Goal: Task Accomplishment & Management: Use online tool/utility

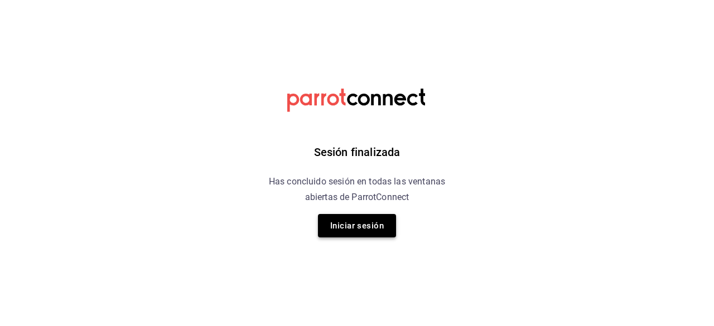
click at [361, 235] on button "Iniciar sesión" at bounding box center [357, 225] width 78 height 23
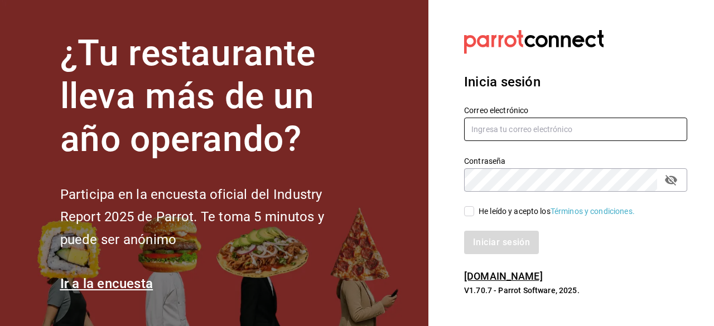
click at [543, 135] on input "text" at bounding box center [575, 129] width 223 height 23
type input "mauriciom@leva.mx"
click at [464, 217] on label "He leído y acepto los Términos y condiciones." at bounding box center [549, 212] width 171 height 12
click at [464, 216] on input "He leído y acepto los Términos y condiciones." at bounding box center [469, 211] width 10 height 10
checkbox input "true"
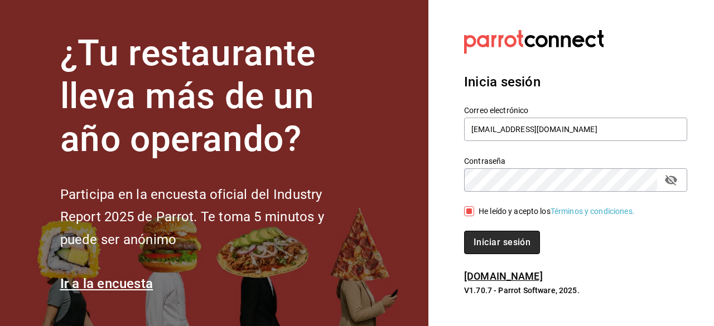
click at [488, 245] on button "Iniciar sesión" at bounding box center [502, 242] width 76 height 23
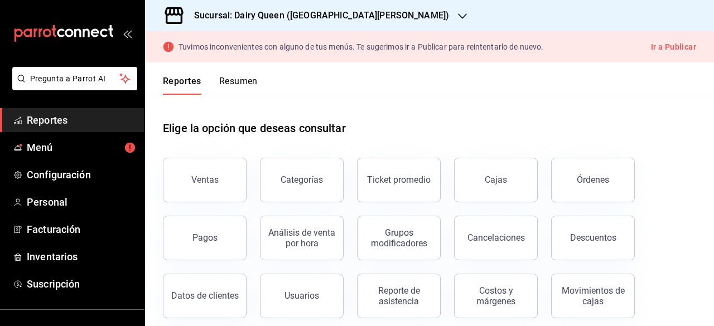
click at [458, 21] on div at bounding box center [462, 16] width 9 height 12
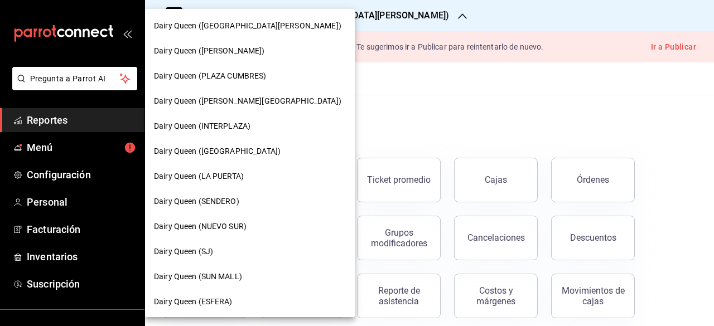
click at [396, 87] on div at bounding box center [357, 163] width 714 height 326
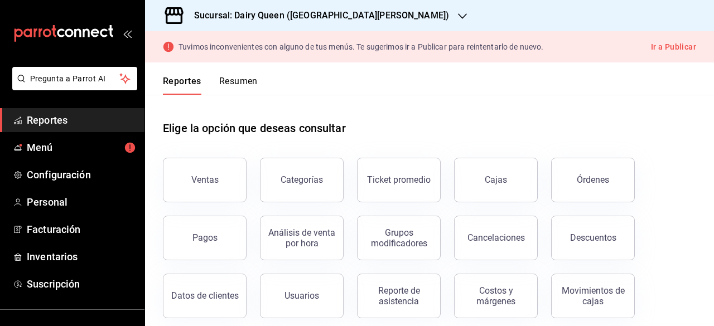
click at [458, 20] on icon "button" at bounding box center [462, 16] width 9 height 9
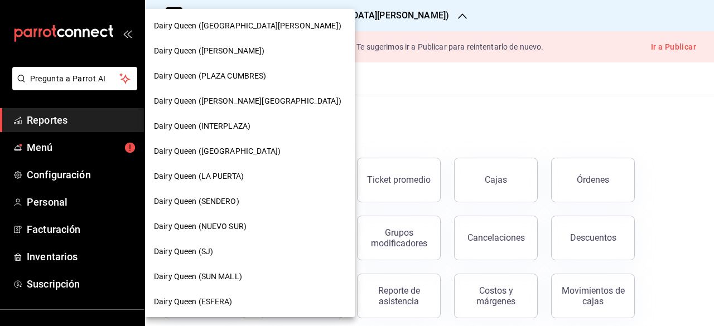
click at [549, 124] on div at bounding box center [357, 163] width 714 height 326
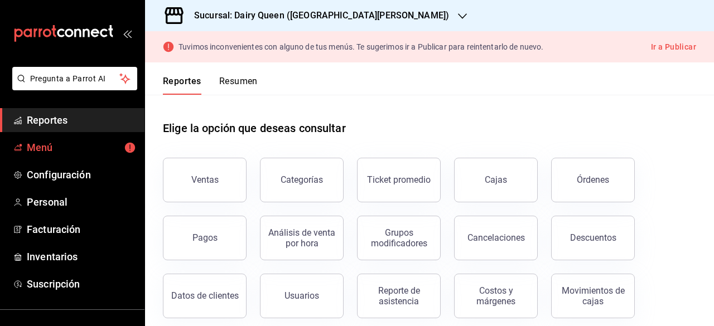
click at [65, 139] on link "Menú" at bounding box center [72, 147] width 144 height 24
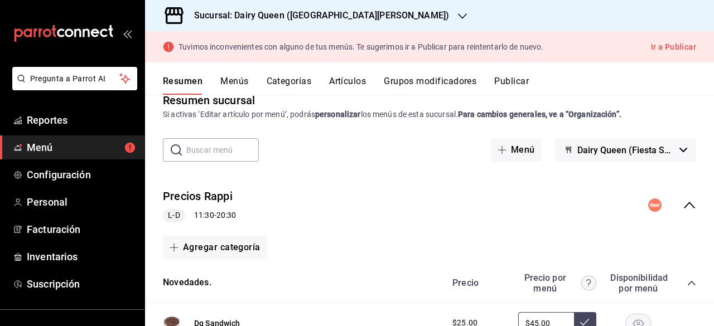
scroll to position [21, 0]
click at [188, 86] on button "Resumen" at bounding box center [183, 85] width 40 height 19
click at [419, 10] on div "Sucursal: Dairy Queen ([GEOGRAPHIC_DATA][PERSON_NAME])" at bounding box center [312, 15] width 317 height 31
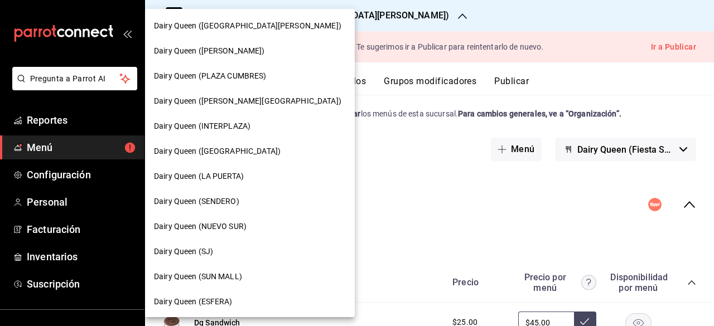
click at [250, 197] on div "Dairy Queen (SENDERO)" at bounding box center [250, 202] width 192 height 12
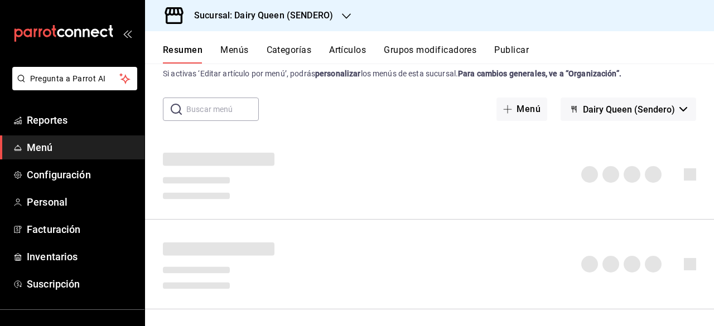
scroll to position [7, 0]
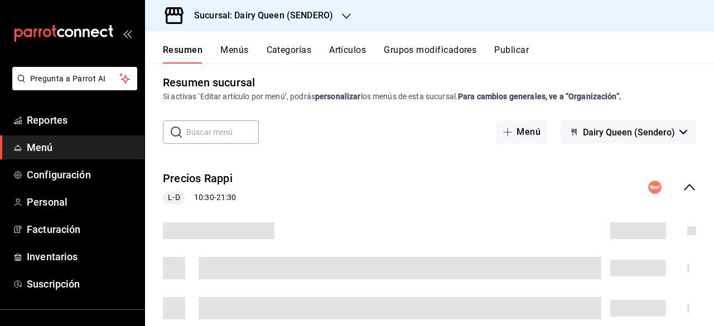
click at [614, 132] on span "Dairy Queen (Sendero)" at bounding box center [629, 132] width 92 height 11
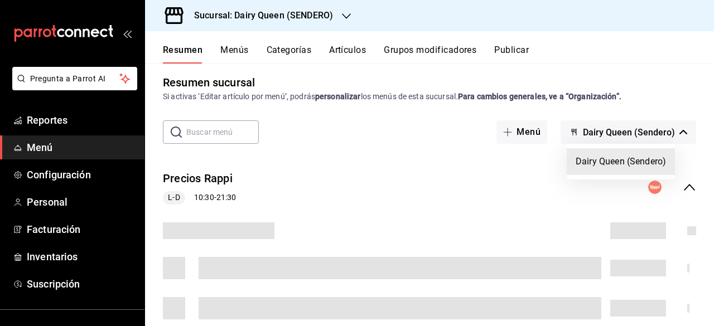
click at [614, 132] on div at bounding box center [357, 163] width 714 height 326
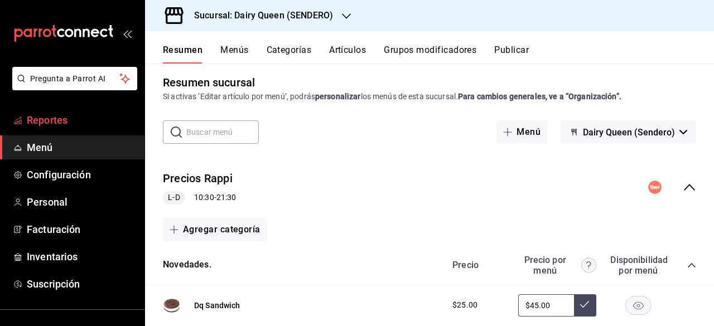
click at [99, 120] on span "Reportes" at bounding box center [81, 120] width 109 height 15
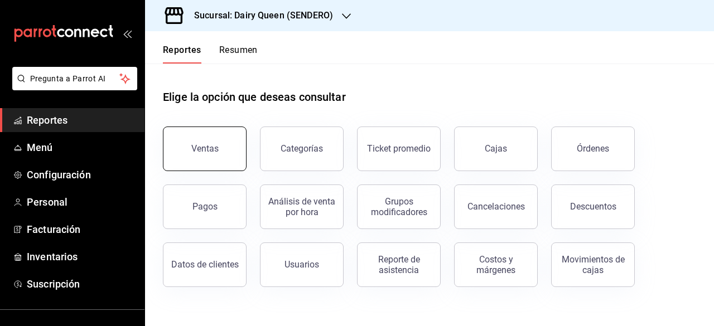
click at [214, 146] on div "Ventas" at bounding box center [204, 148] width 27 height 11
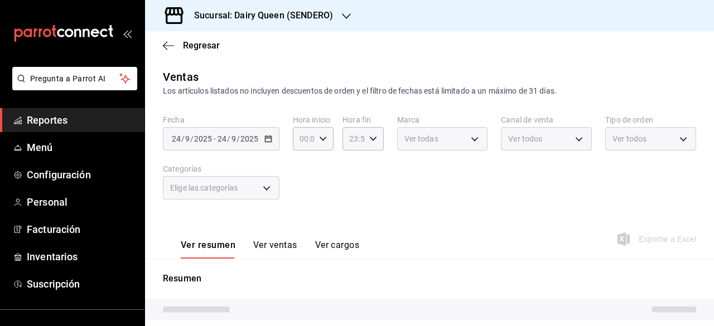
scroll to position [57, 0]
